Goal: Subscribe to service/newsletter

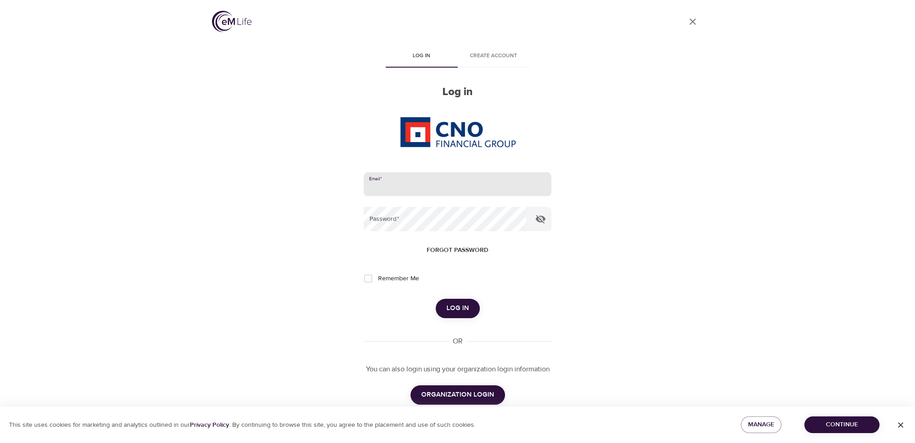
click at [415, 172] on input "email" at bounding box center [457, 184] width 187 height 24
type input "[PERSON_NAME][EMAIL_ADDRESS][PERSON_NAME][DOMAIN_NAME]"
click at [436, 298] on button "Log in" at bounding box center [458, 307] width 44 height 19
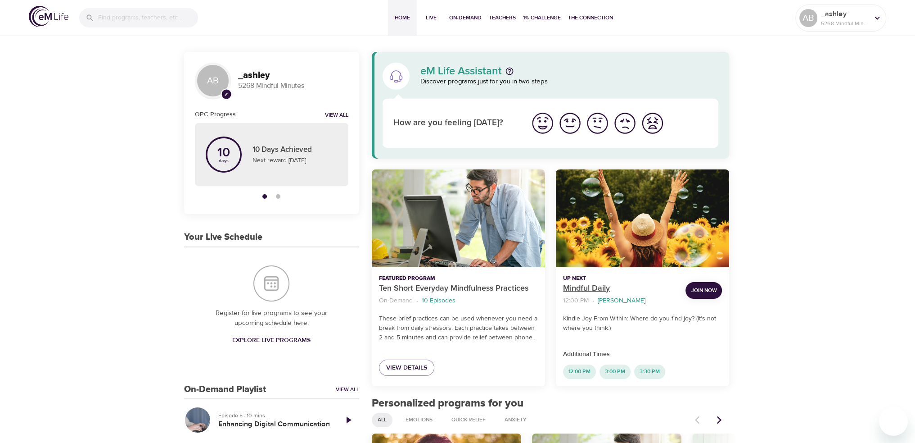
click at [589, 287] on p "Mindful Daily" at bounding box center [620, 288] width 115 height 12
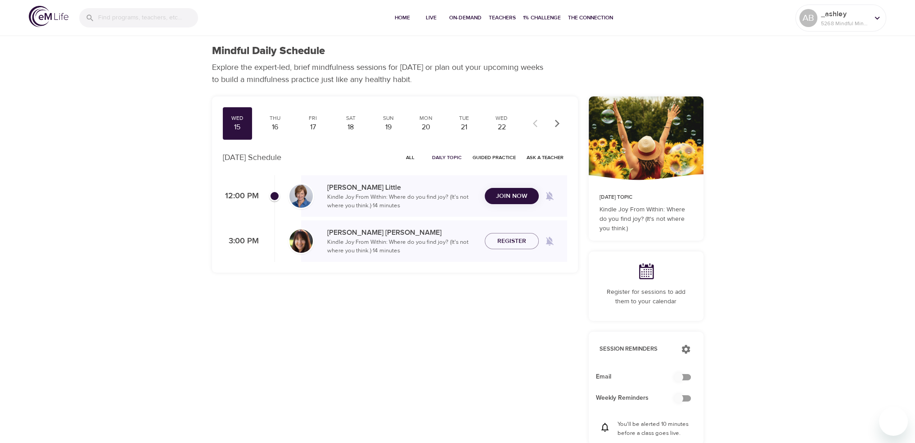
checkbox input "true"
click at [501, 198] on button "Join Now" at bounding box center [512, 190] width 54 height 17
